Goal: Information Seeking & Learning: Learn about a topic

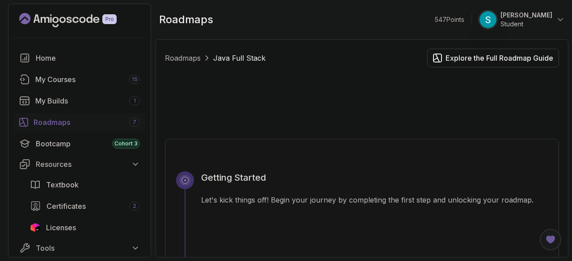
click at [45, 124] on div "Roadmaps 7" at bounding box center [86, 122] width 106 height 11
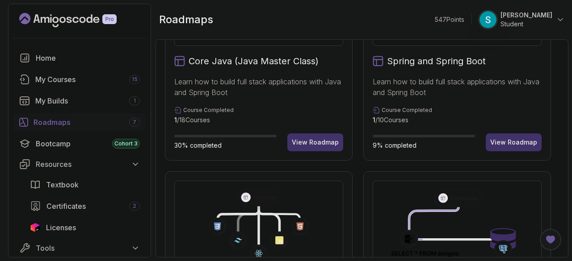
scroll to position [244, 0]
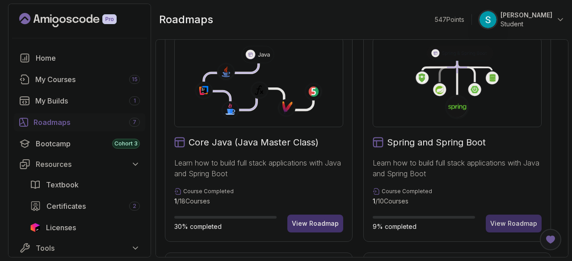
click at [513, 221] on div "View Roadmap" at bounding box center [513, 223] width 47 height 9
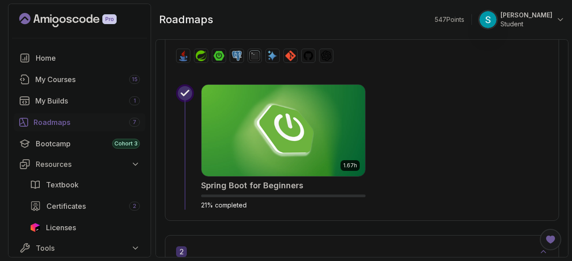
scroll to position [383, 0]
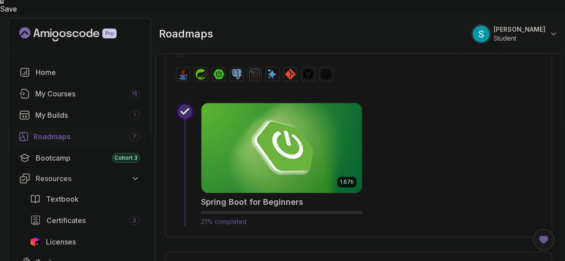
click at [317, 135] on img at bounding box center [281, 148] width 168 height 94
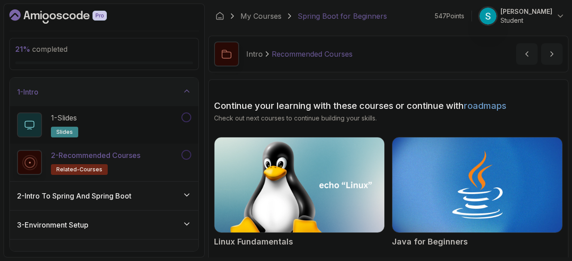
click at [92, 192] on h3 "2 - Intro To Spring And Spring Boot" at bounding box center [74, 196] width 114 height 11
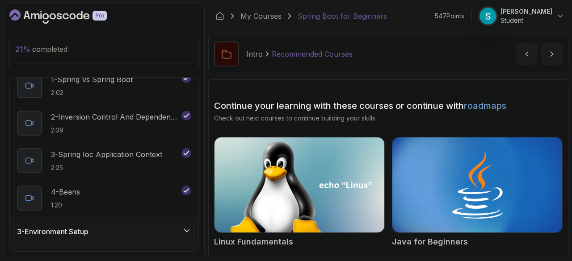
scroll to position [69, 0]
click at [96, 228] on div "3 - Environment Setup" at bounding box center [104, 231] width 174 height 11
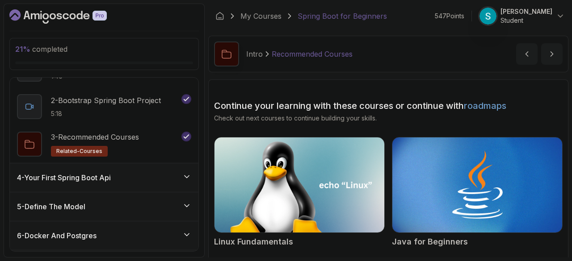
scroll to position [115, 0]
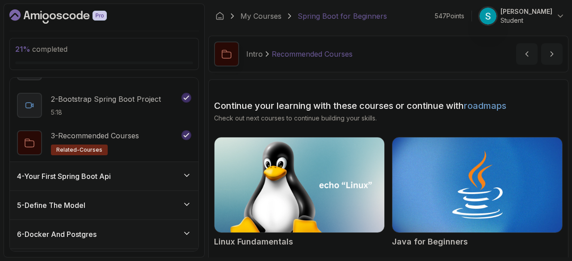
click at [111, 176] on h3 "4 - Your First Spring Boot Api" at bounding box center [64, 176] width 94 height 11
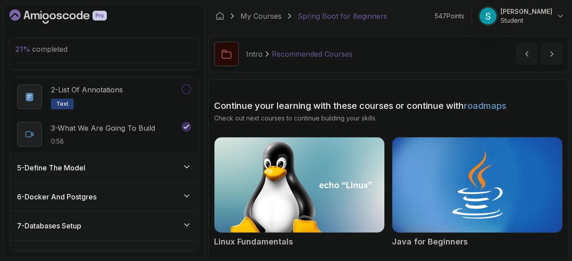
scroll to position [153, 0]
click at [114, 176] on div "5 - Define The Model" at bounding box center [104, 167] width 188 height 29
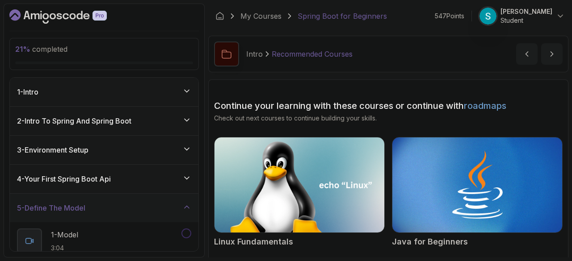
scroll to position [0, 0]
click at [111, 181] on h3 "4 - Your First Spring Boot Api" at bounding box center [64, 178] width 94 height 11
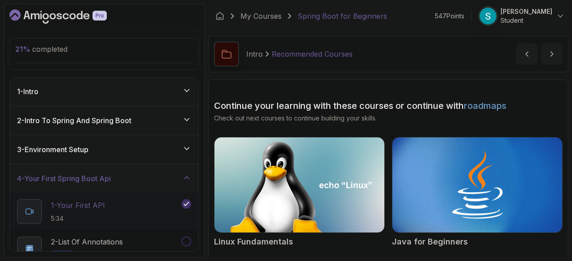
click at [86, 203] on p "1 - Your First API" at bounding box center [78, 205] width 54 height 11
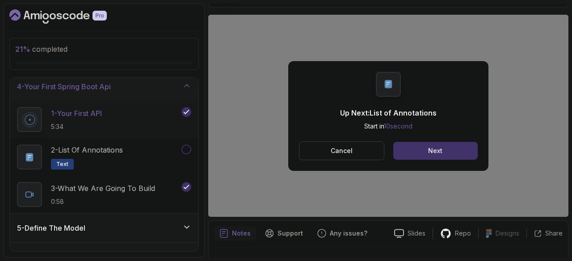
scroll to position [182, 0]
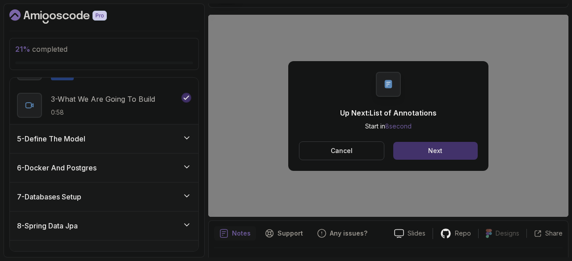
click at [161, 135] on div "5 - Define The Model" at bounding box center [104, 139] width 174 height 11
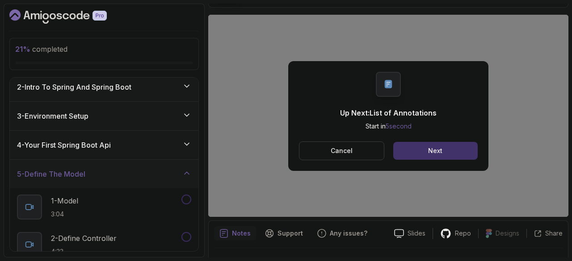
scroll to position [37, 0]
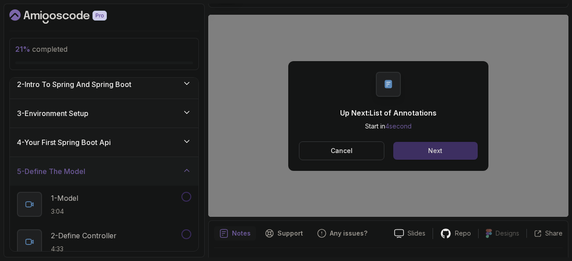
click at [448, 152] on button "Next" at bounding box center [435, 151] width 84 height 18
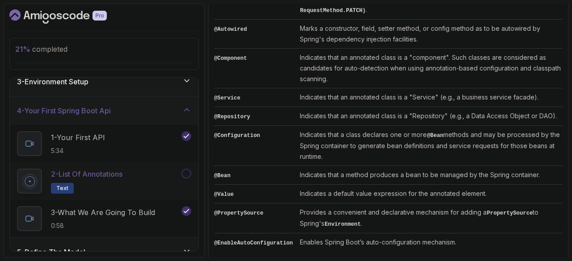
scroll to position [69, 0]
click at [133, 215] on p "3 - What We Are Going To Build" at bounding box center [103, 212] width 104 height 11
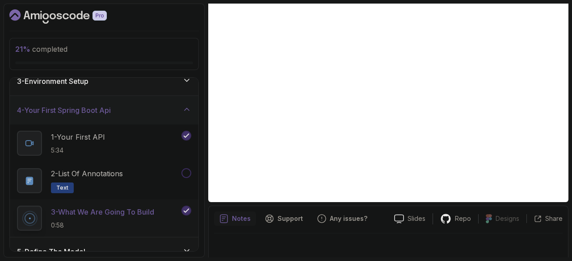
scroll to position [80, 0]
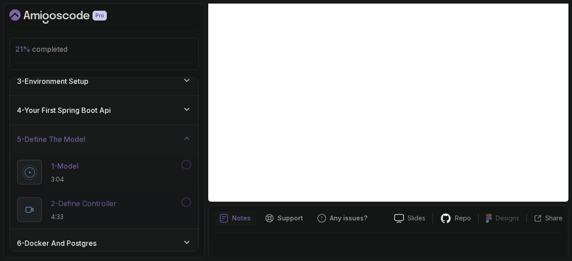
click at [117, 203] on p "2 - Define Controller" at bounding box center [84, 203] width 66 height 11
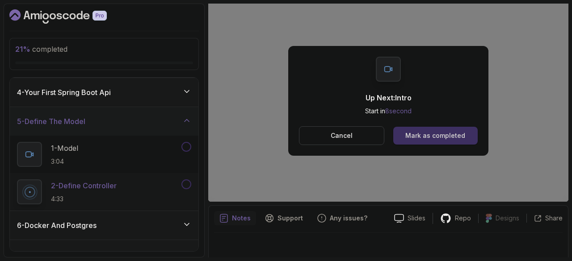
click at [433, 141] on button "Mark as completed" at bounding box center [435, 136] width 84 height 18
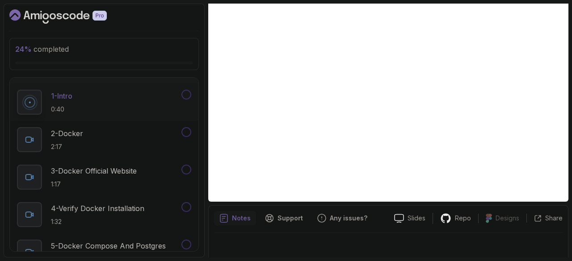
scroll to position [168, 0]
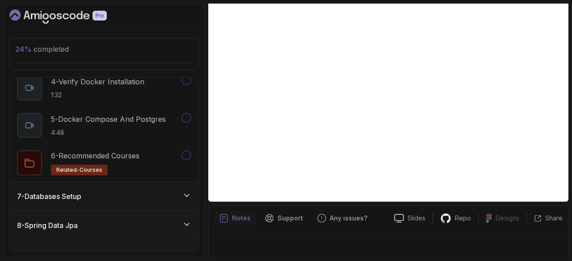
click at [104, 191] on div "7 - Databases Setup" at bounding box center [104, 196] width 174 height 11
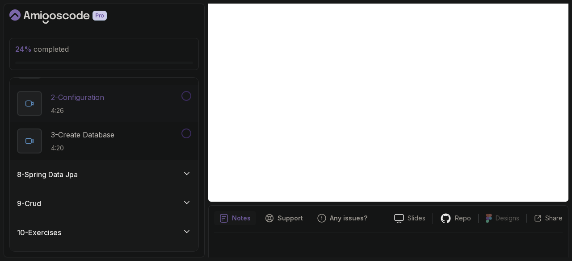
click at [107, 176] on div "8 - Spring Data Jpa" at bounding box center [104, 174] width 174 height 11
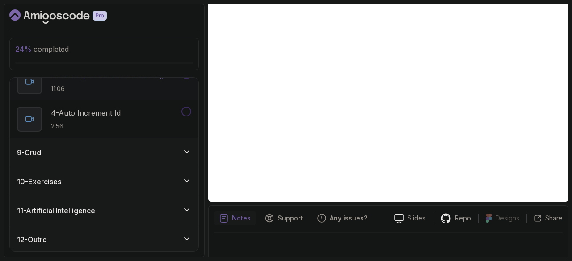
scroll to position [322, 0]
click at [88, 212] on h3 "11 - Artificial Intelligence" at bounding box center [56, 210] width 78 height 11
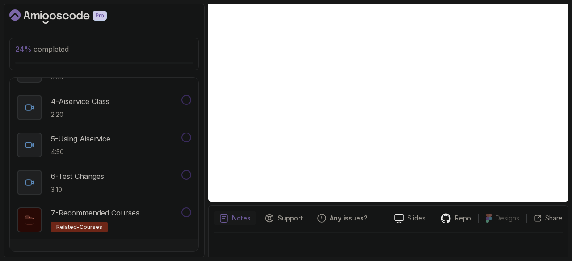
scroll to position [434, 0]
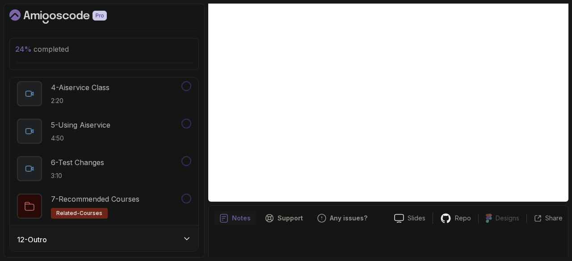
click at [76, 241] on div "12 - Outro" at bounding box center [104, 239] width 174 height 11
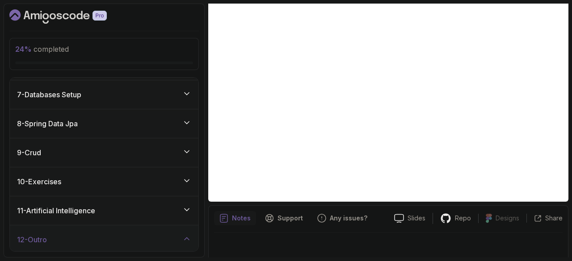
scroll to position [246, 0]
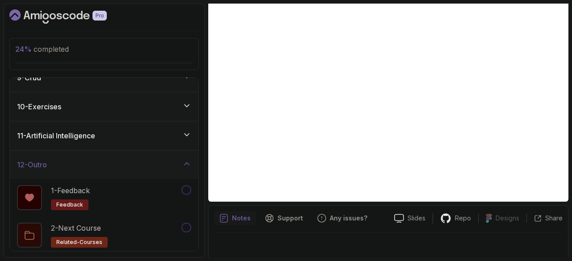
click at [104, 107] on div "10 - Exercises" at bounding box center [104, 106] width 174 height 11
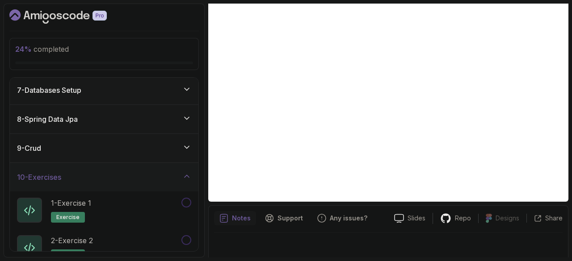
scroll to position [175, 0]
click at [88, 144] on div "9 - Crud" at bounding box center [104, 149] width 174 height 11
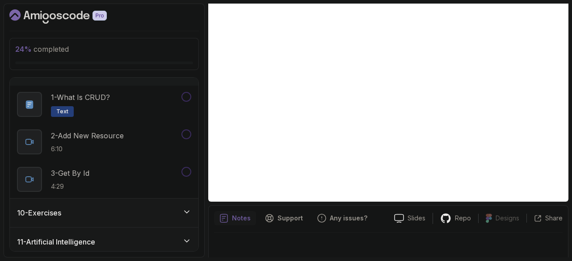
scroll to position [253, 0]
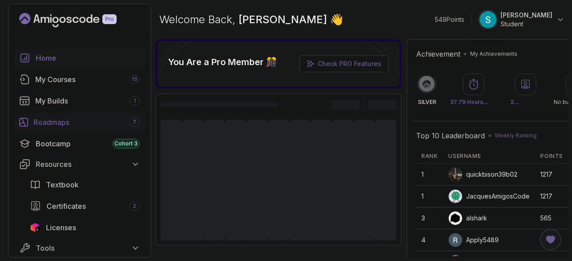
click at [51, 127] on link "Roadmaps 7" at bounding box center [79, 122] width 131 height 18
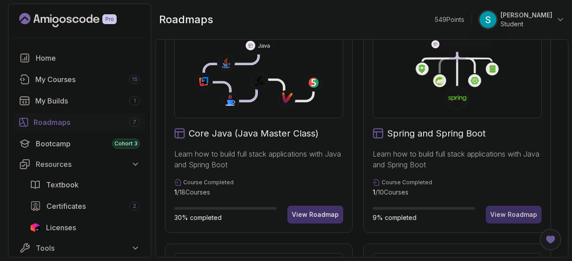
scroll to position [241, 0]
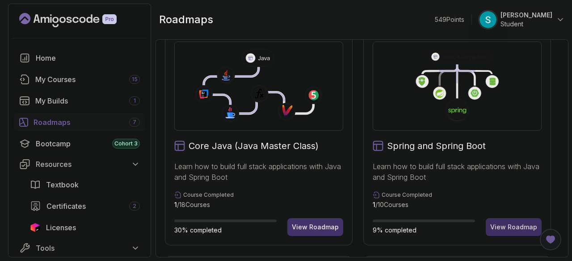
click at [506, 225] on div "View Roadmap" at bounding box center [513, 227] width 47 height 9
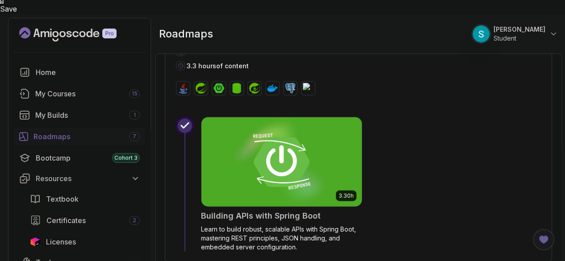
scroll to position [1034, 0]
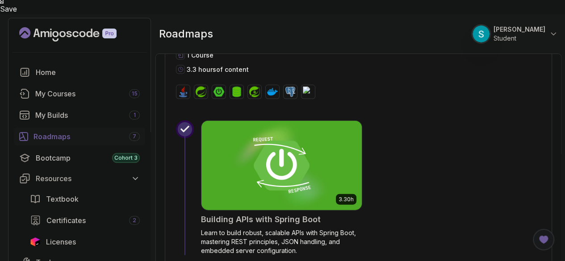
click at [267, 151] on img at bounding box center [281, 166] width 168 height 94
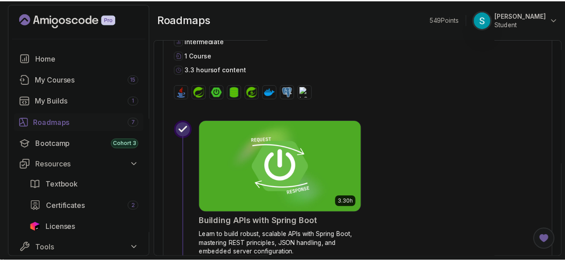
scroll to position [1019, 0]
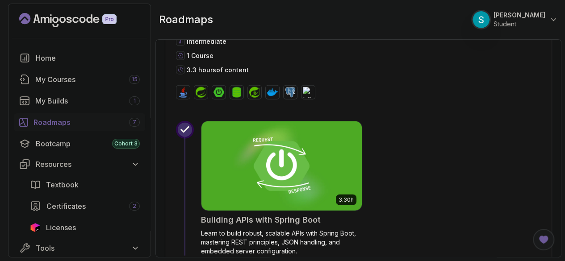
click at [284, 170] on img at bounding box center [281, 166] width 168 height 94
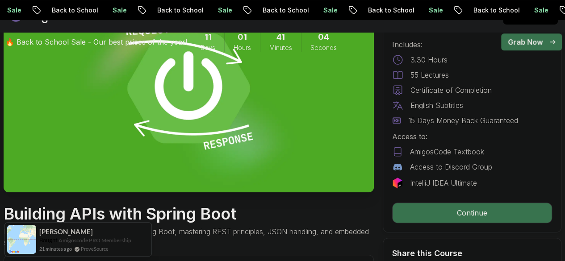
scroll to position [135, 0]
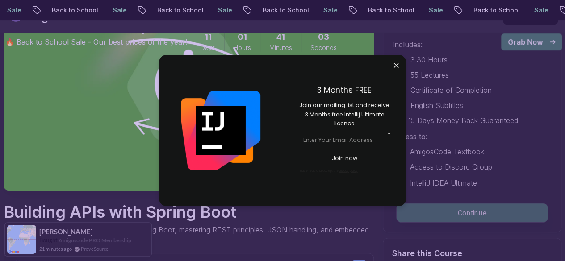
click at [473, 217] on p "Continue" at bounding box center [472, 213] width 151 height 19
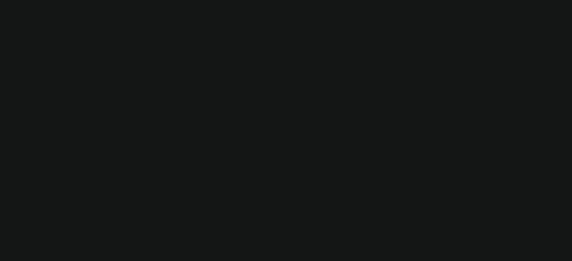
click at [395, 0] on html "Save" at bounding box center [286, 0] width 572 height 0
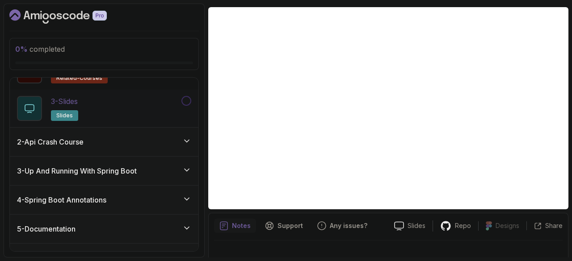
scroll to position [90, 0]
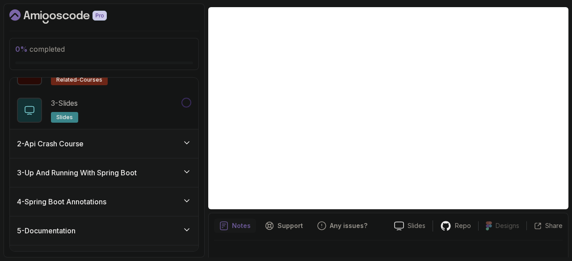
click at [117, 142] on div "2 - Api Crash Course" at bounding box center [104, 143] width 174 height 11
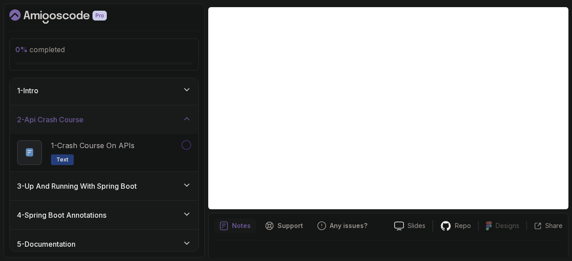
scroll to position [0, 0]
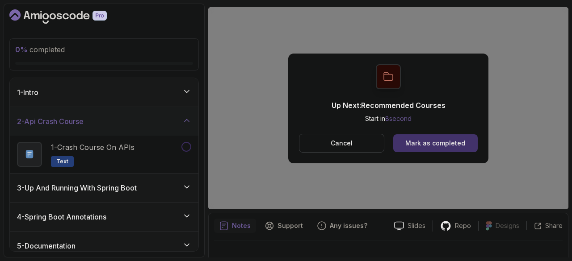
click at [464, 145] on div "Mark as completed" at bounding box center [435, 143] width 60 height 9
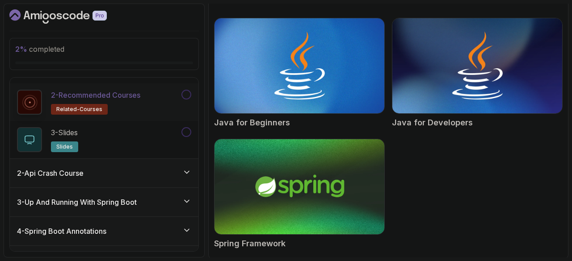
scroll to position [63, 0]
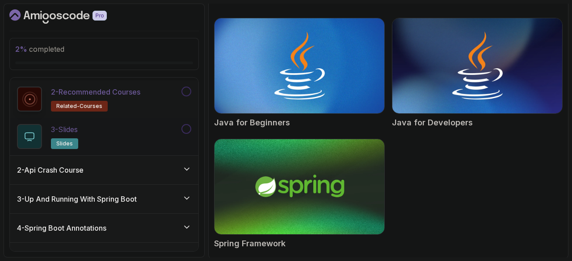
click at [70, 135] on h2 "3 - Slides slides" at bounding box center [64, 136] width 27 height 25
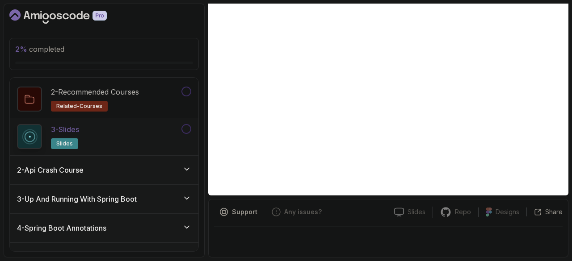
scroll to position [86, 0]
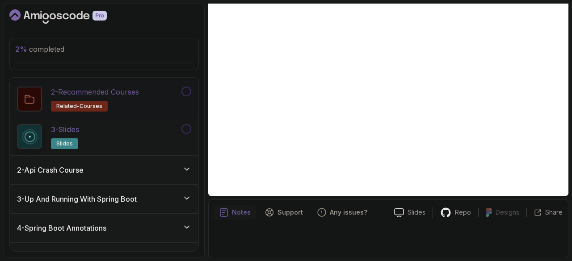
click at [185, 96] on button at bounding box center [186, 92] width 10 height 10
click at [181, 171] on div "2 - Api Crash Course" at bounding box center [104, 170] width 174 height 11
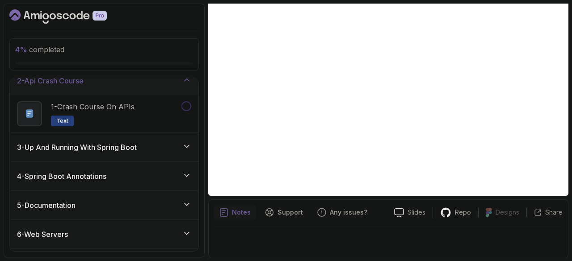
scroll to position [41, 0]
click at [182, 142] on div "3 - Up And Running With Spring Boot" at bounding box center [104, 147] width 174 height 11
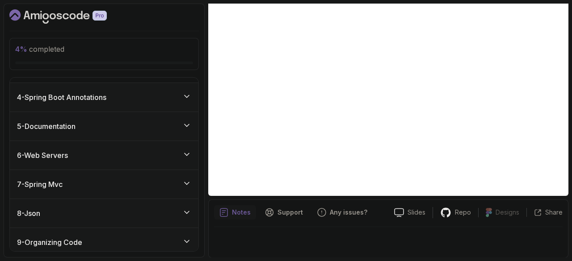
scroll to position [339, 0]
